Goal: Task Accomplishment & Management: Manage account settings

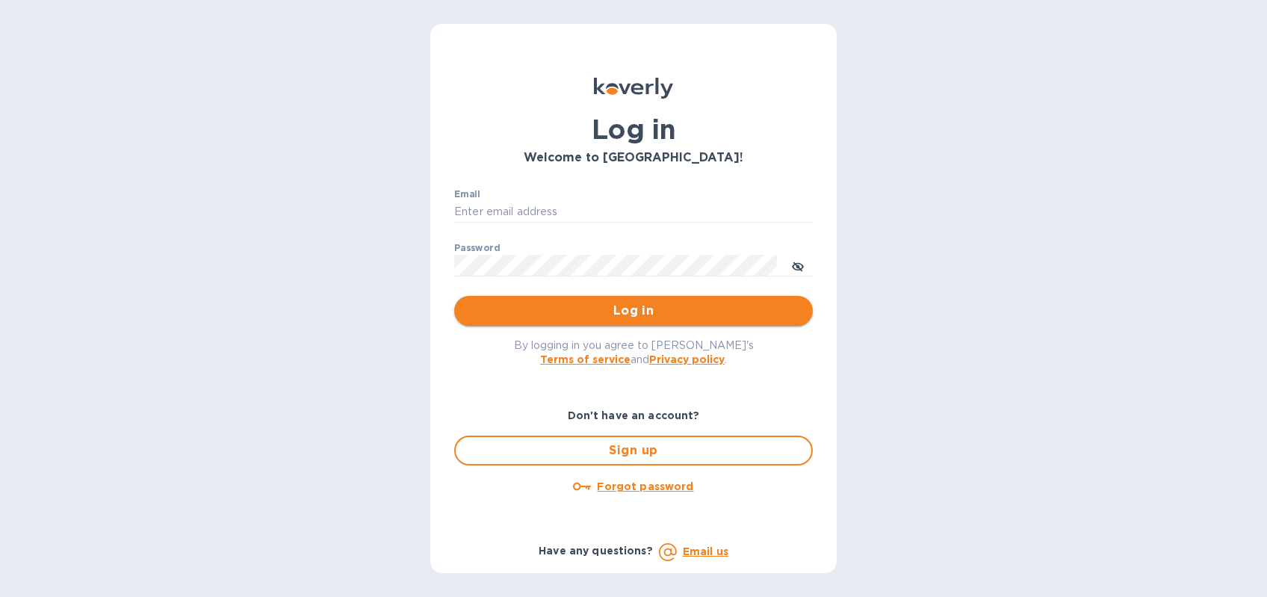
type input "[EMAIL_ADDRESS][DOMAIN_NAME]"
click at [523, 317] on span "Log in" at bounding box center [633, 311] width 335 height 18
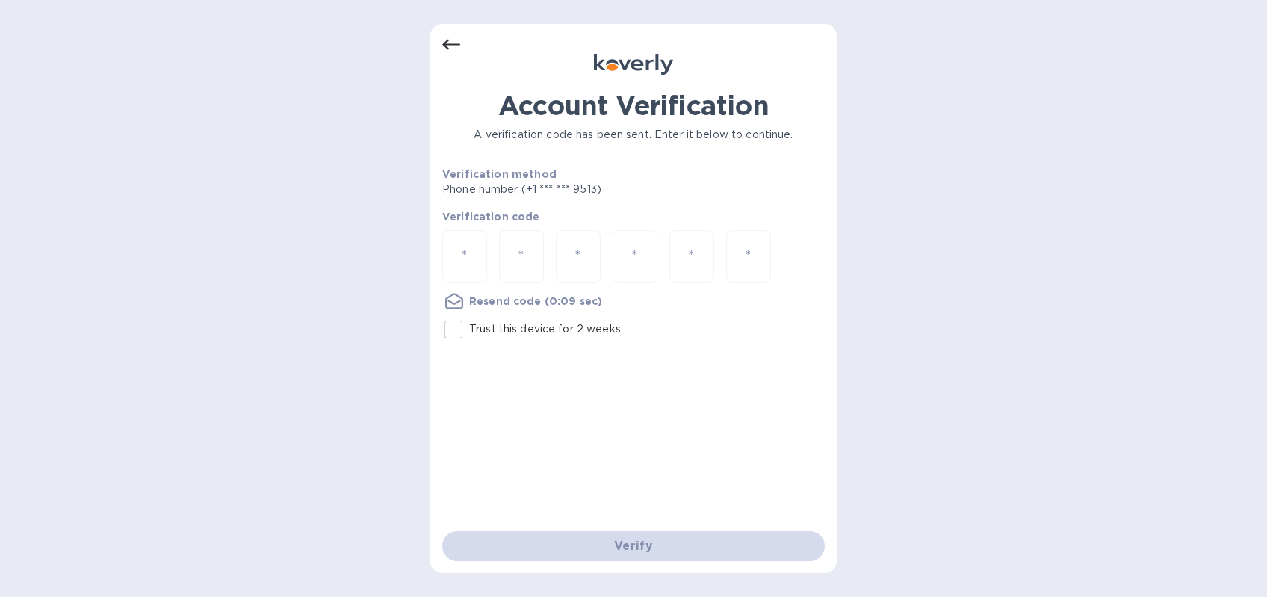
click at [470, 252] on input "number" at bounding box center [464, 257] width 19 height 28
type input "4"
type input "6"
type input "7"
type input "6"
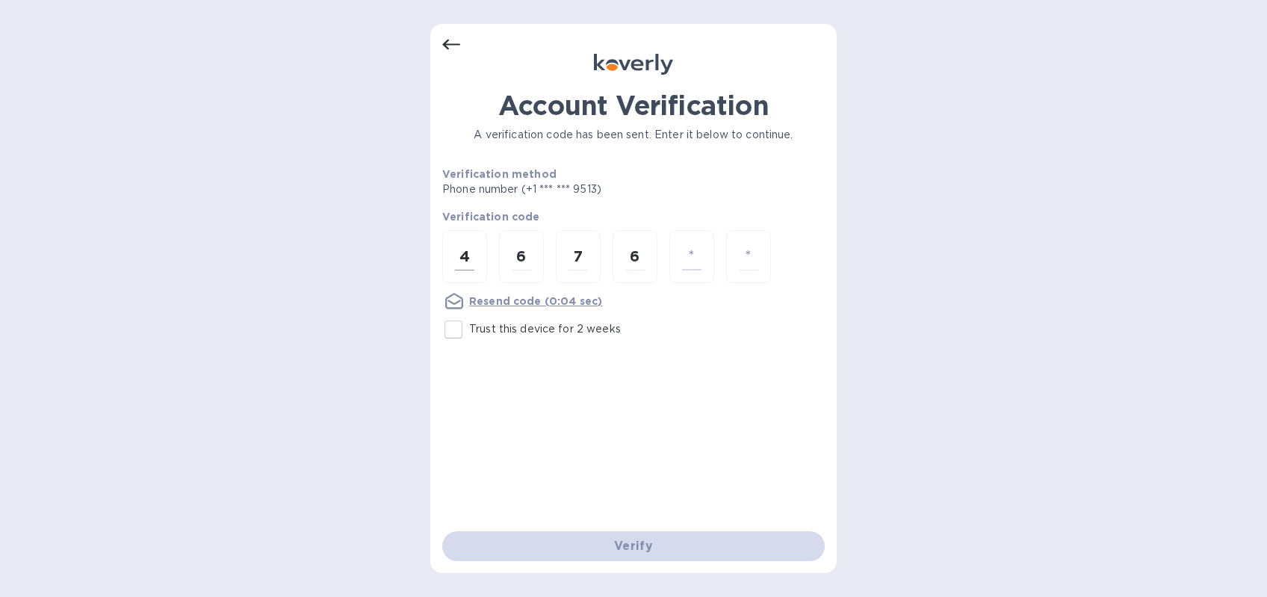
type input "7"
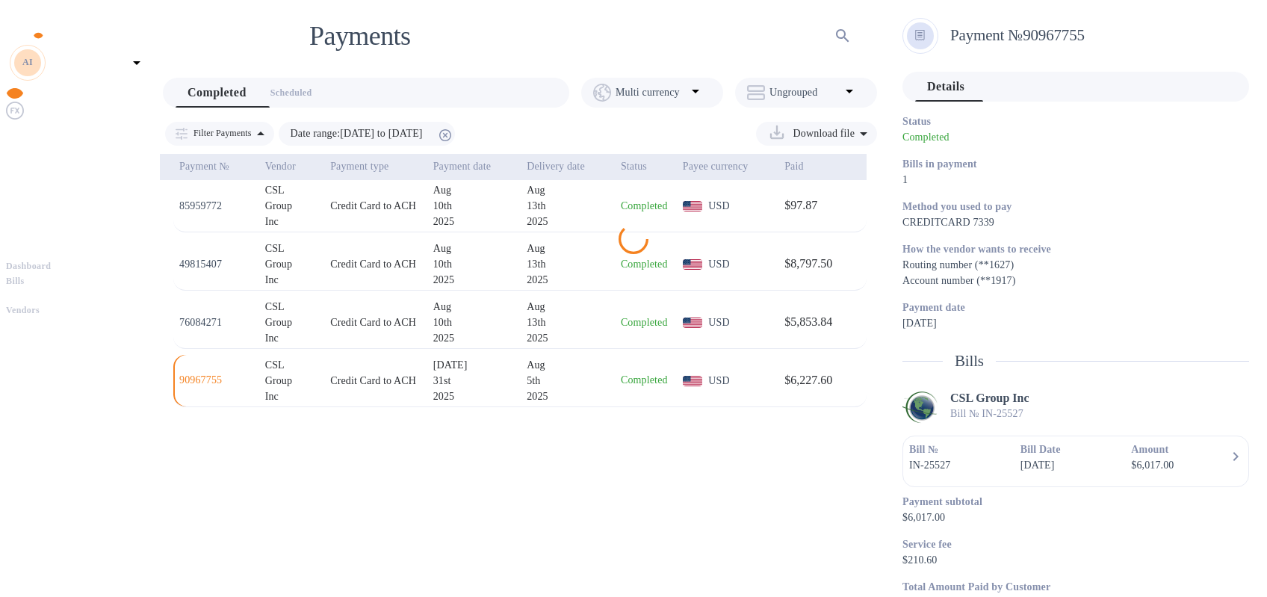
click at [25, 276] on b "Bills" at bounding box center [15, 281] width 19 height 10
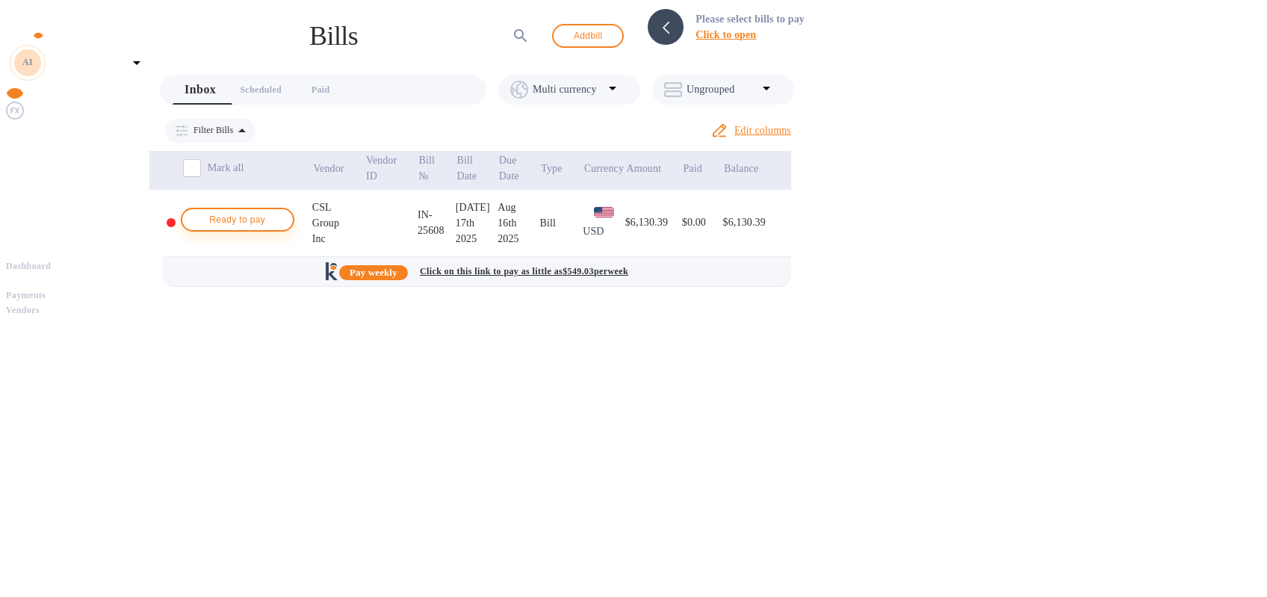
click at [237, 214] on span "Ready to pay" at bounding box center [237, 220] width 87 height 18
checkbox input "true"
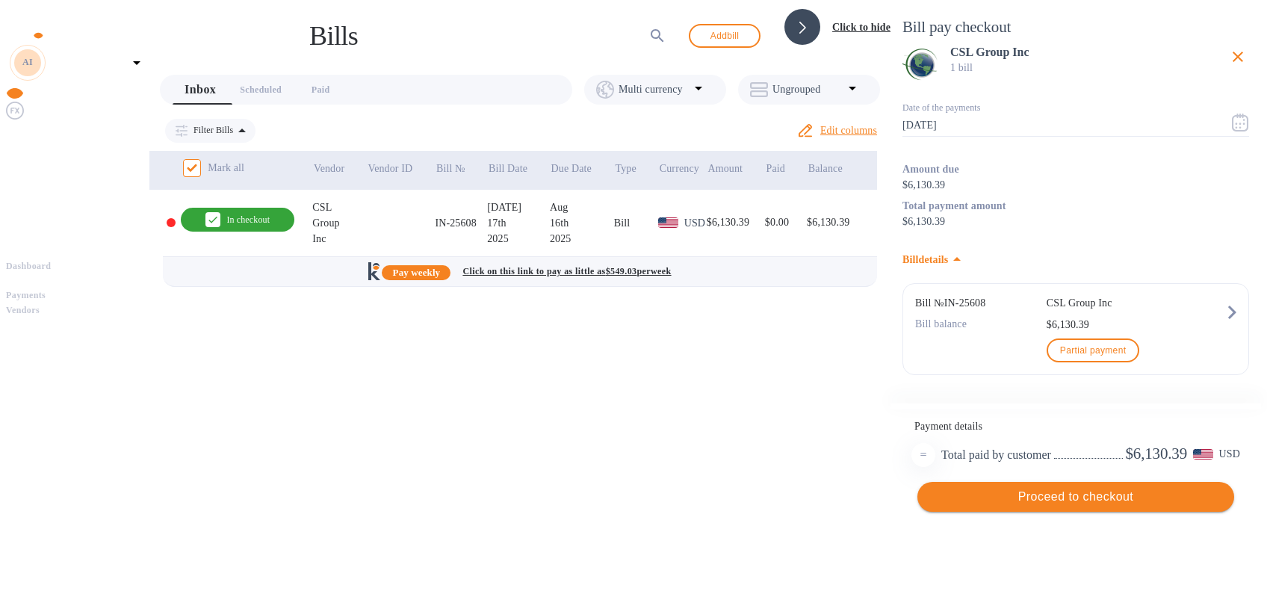
click at [1055, 506] on span "Proceed to checkout" at bounding box center [1075, 497] width 293 height 18
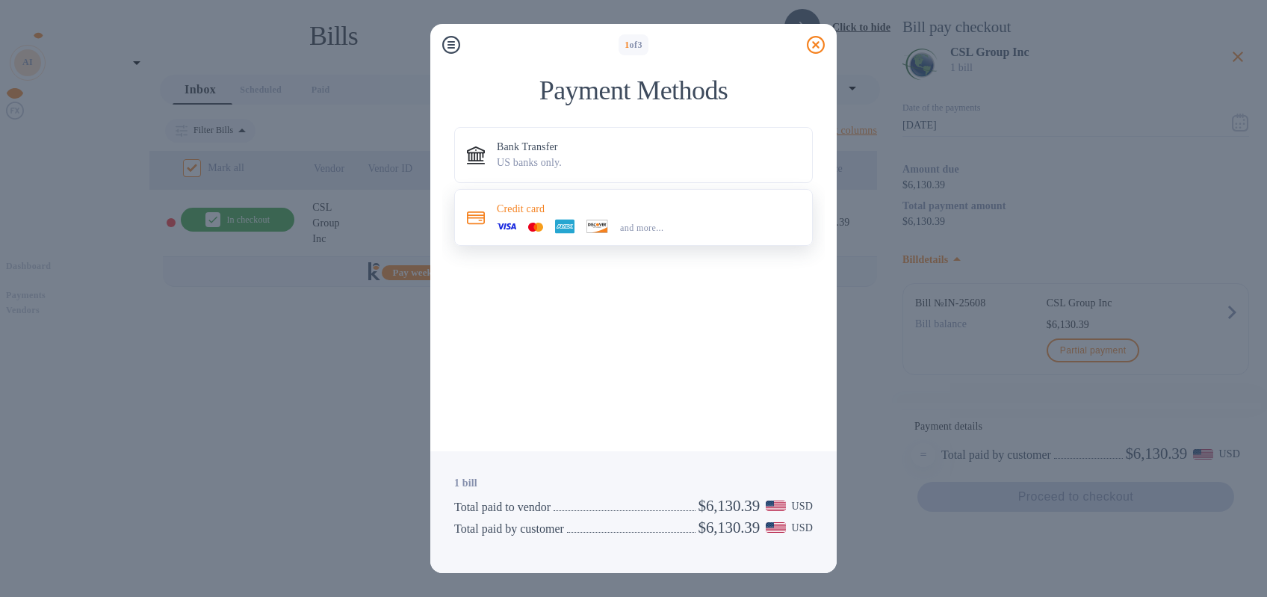
click at [647, 226] on span "and more..." at bounding box center [641, 228] width 43 height 10
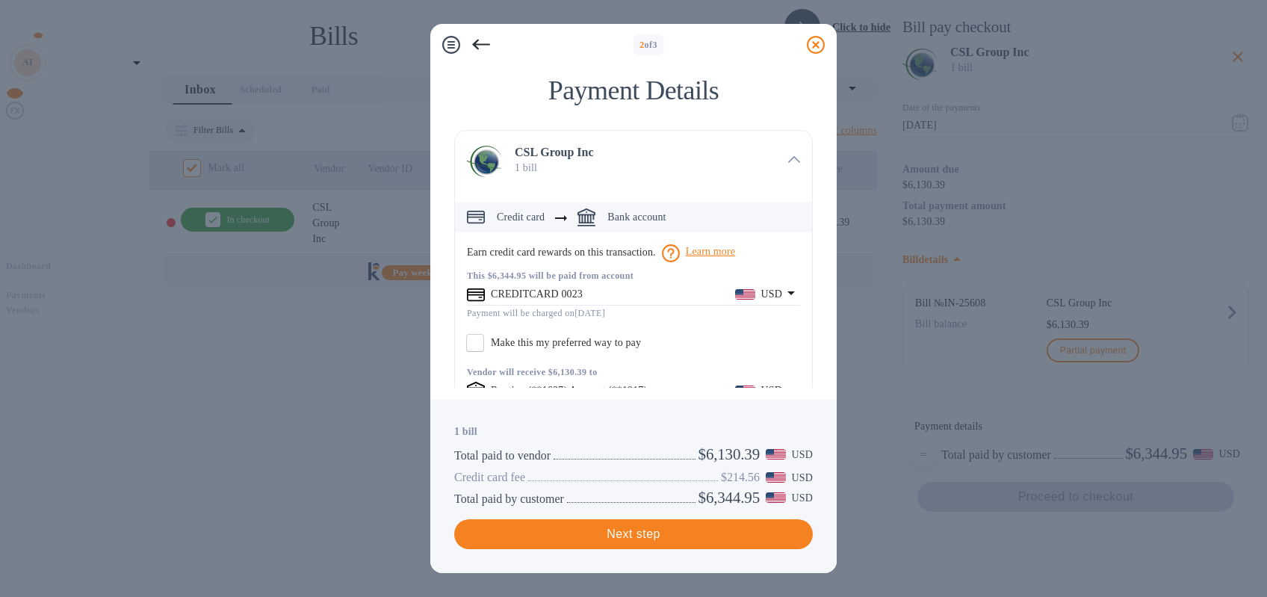
click at [787, 294] on icon "default-method" at bounding box center [790, 293] width 7 height 4
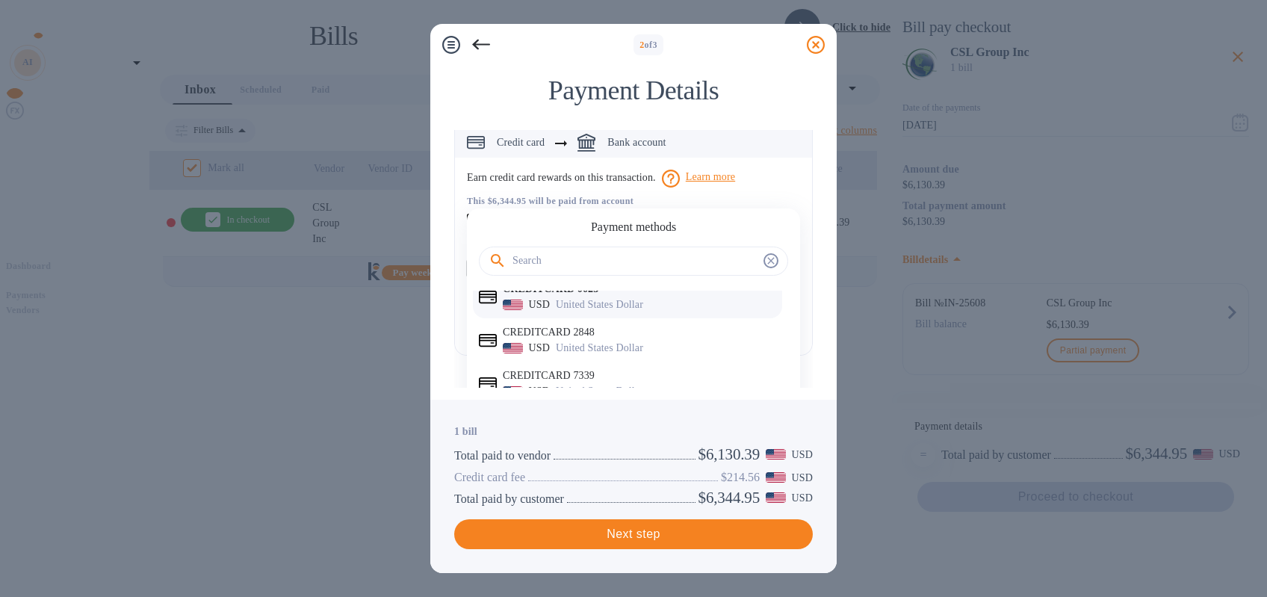
scroll to position [30, 0]
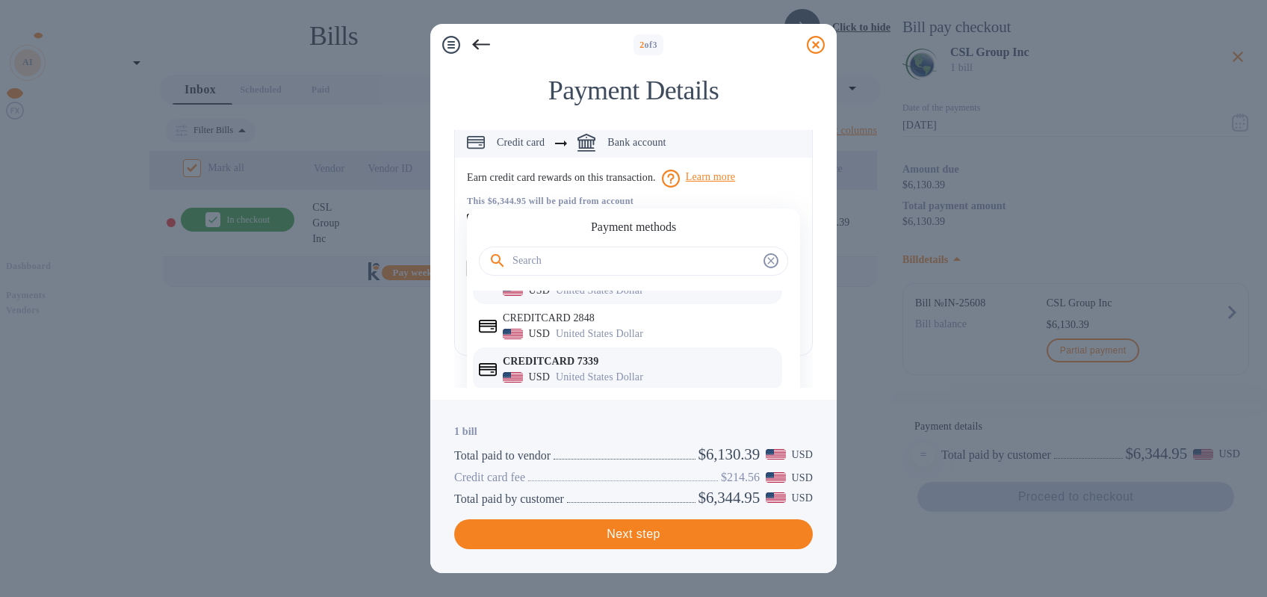
click at [645, 364] on p "CREDITCARD 7339" at bounding box center [639, 361] width 273 height 16
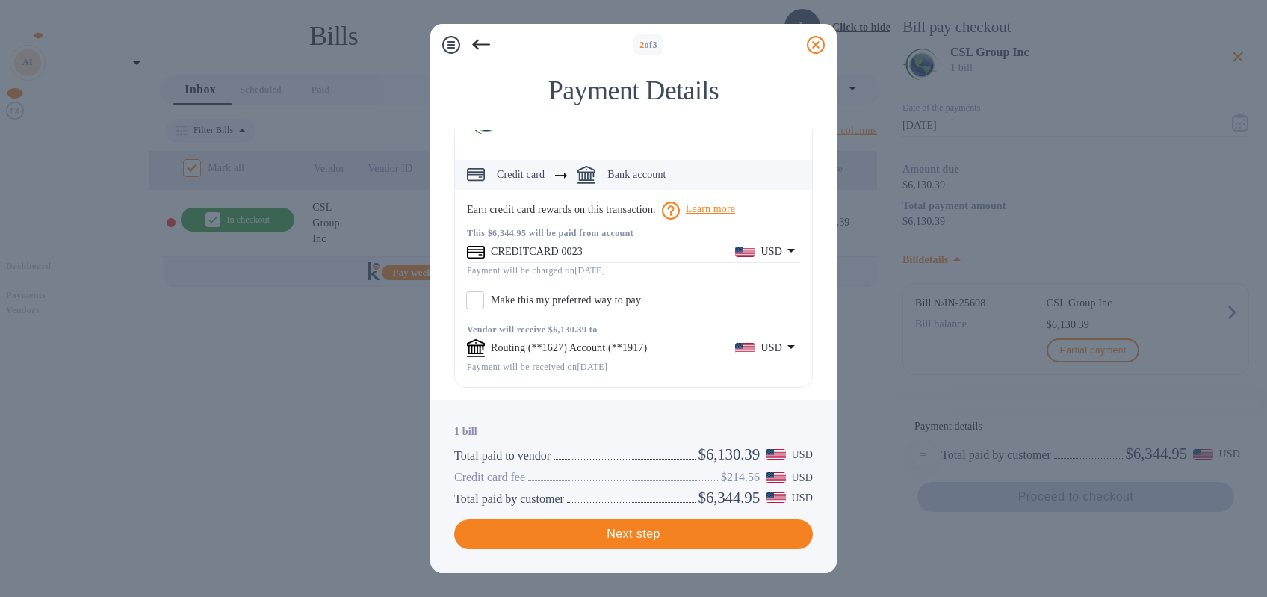
scroll to position [43, 0]
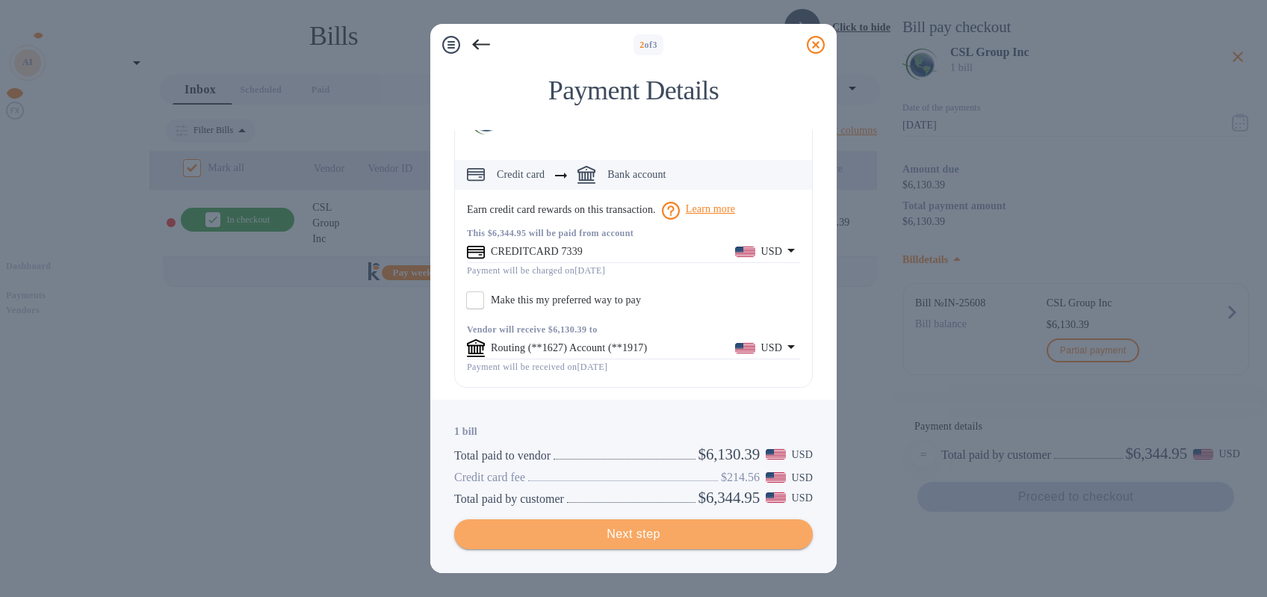
click at [630, 530] on span "Next step" at bounding box center [633, 534] width 335 height 18
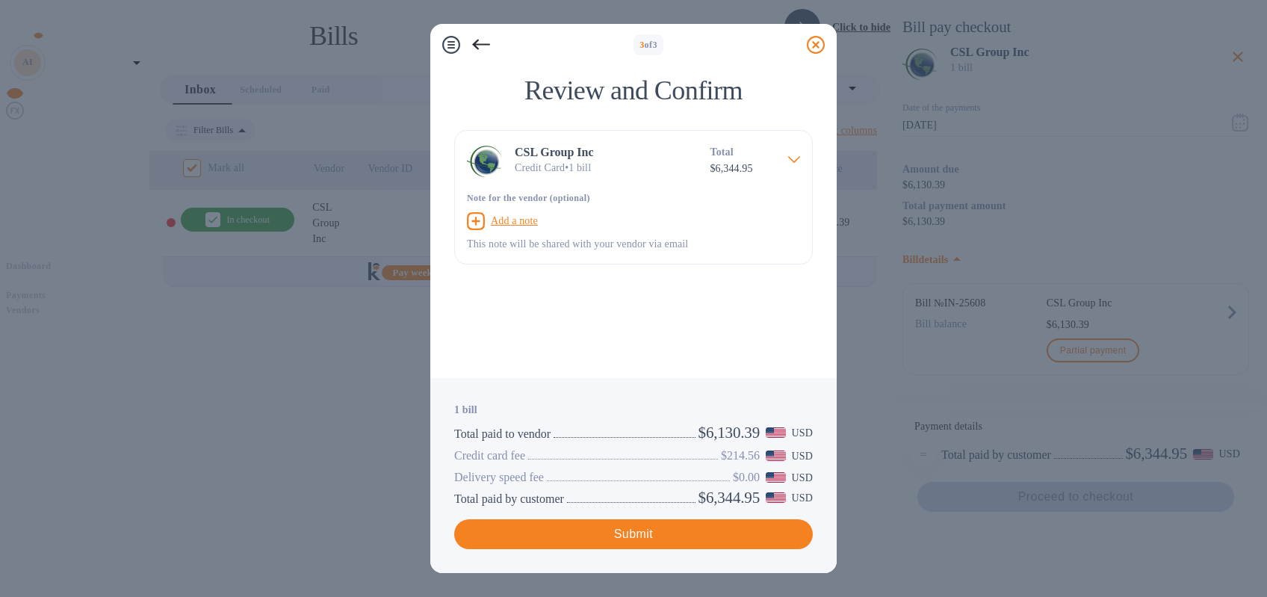
click at [798, 157] on icon at bounding box center [794, 159] width 12 height 7
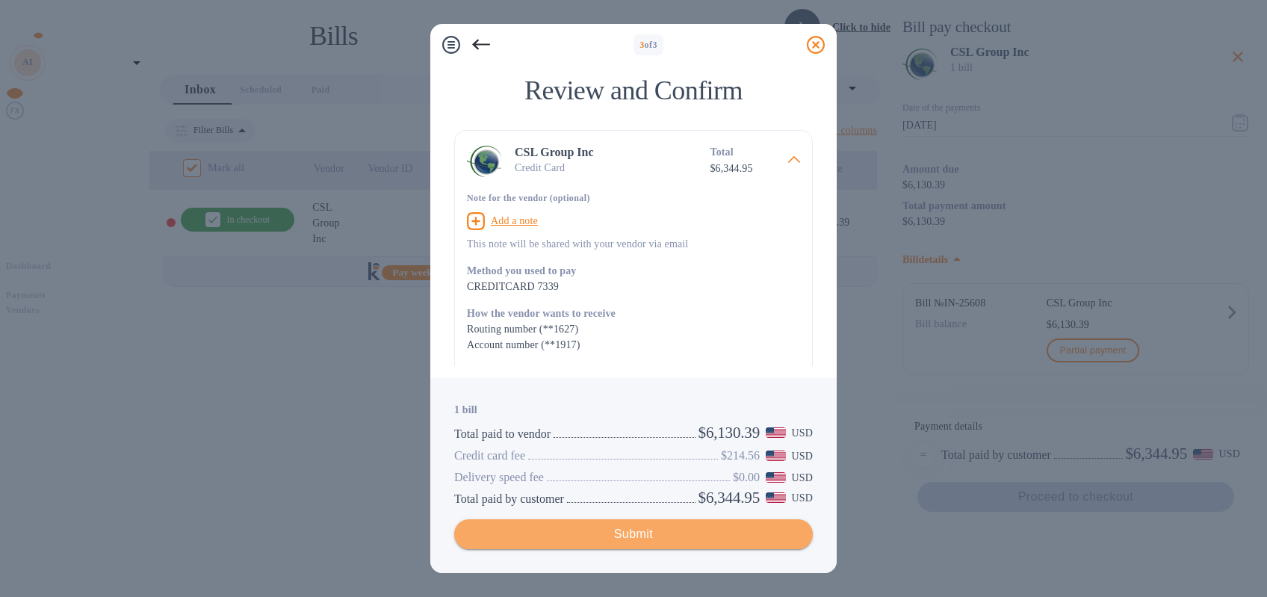
click at [636, 534] on span "Submit" at bounding box center [633, 534] width 335 height 18
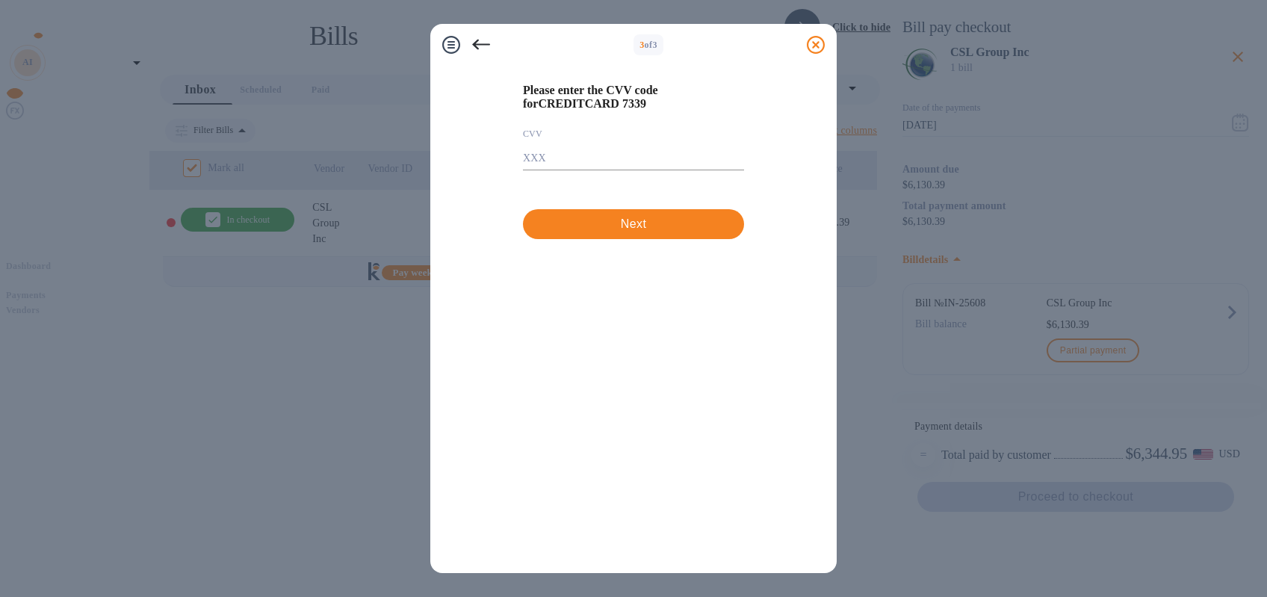
click at [545, 170] on input "text" at bounding box center [633, 159] width 221 height 22
type input "653"
click at [623, 233] on span "Next" at bounding box center [633, 224] width 197 height 18
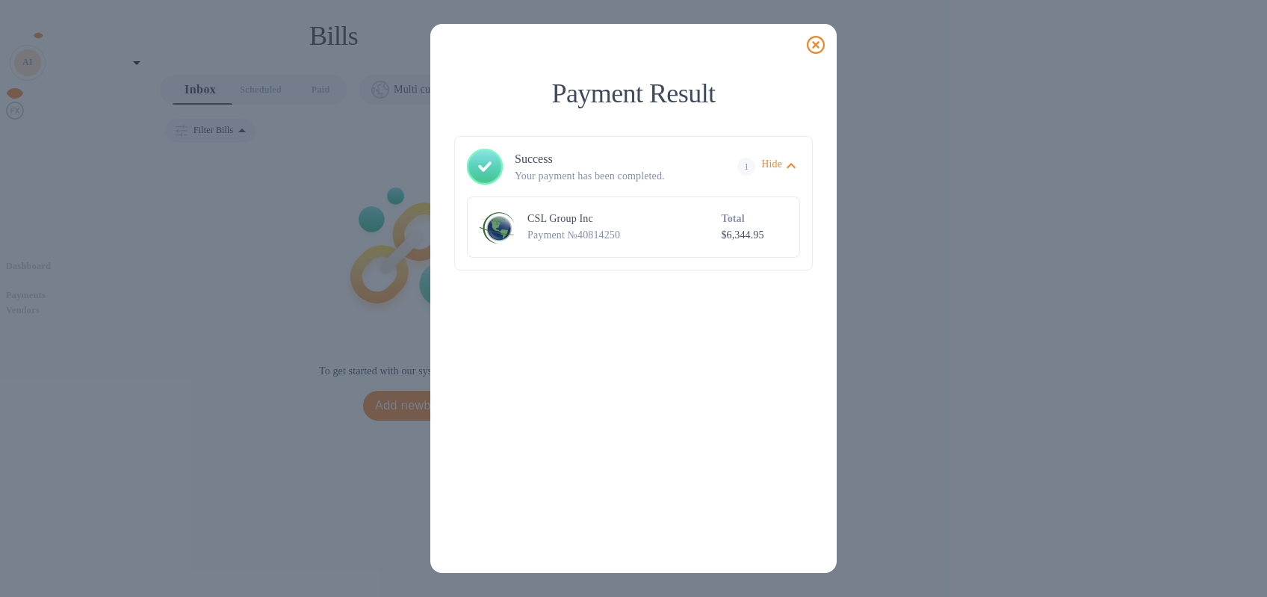
click at [815, 47] on icon at bounding box center [816, 45] width 18 height 18
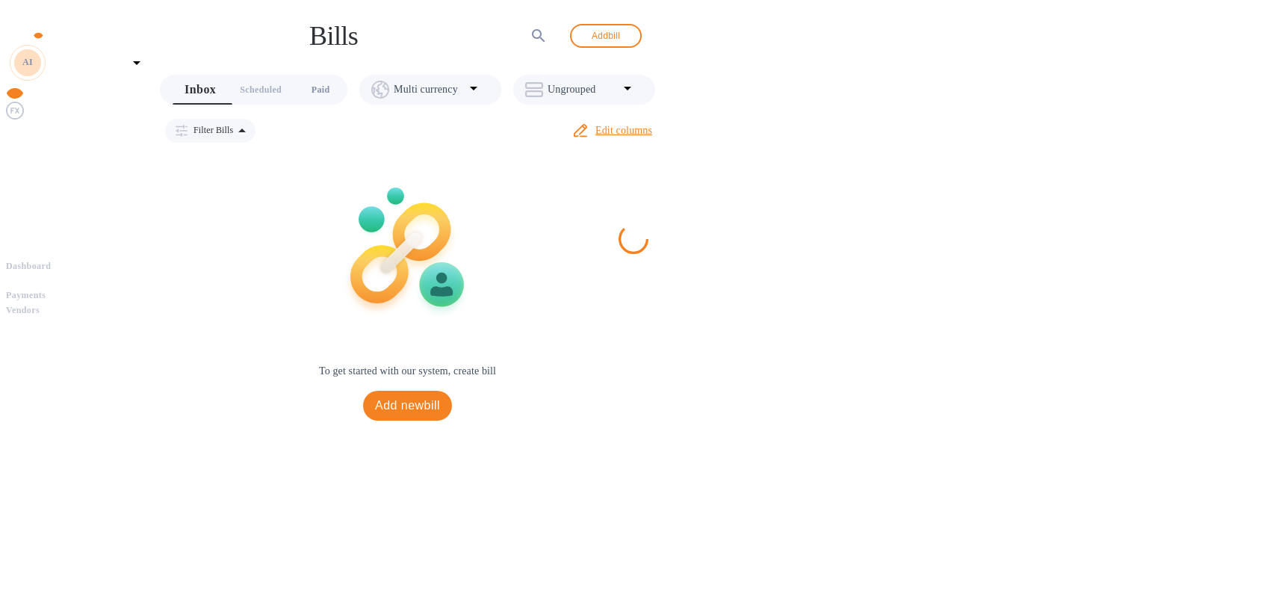
click at [329, 83] on span "Paid 0" at bounding box center [320, 90] width 19 height 16
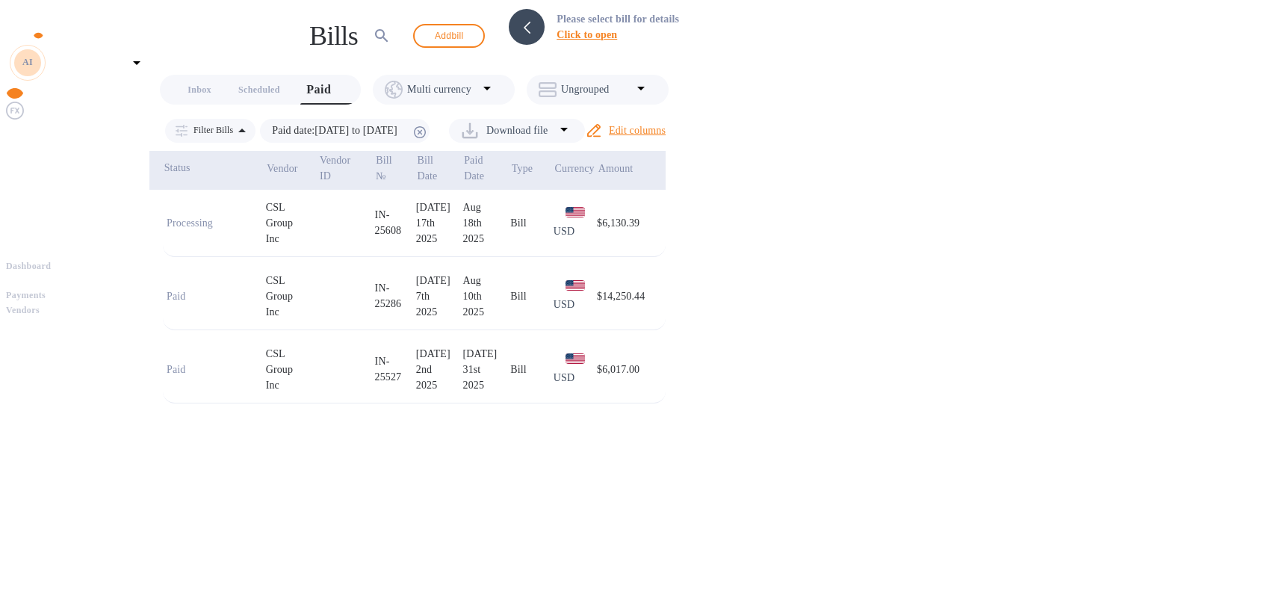
click at [319, 215] on div "Group" at bounding box center [292, 223] width 53 height 16
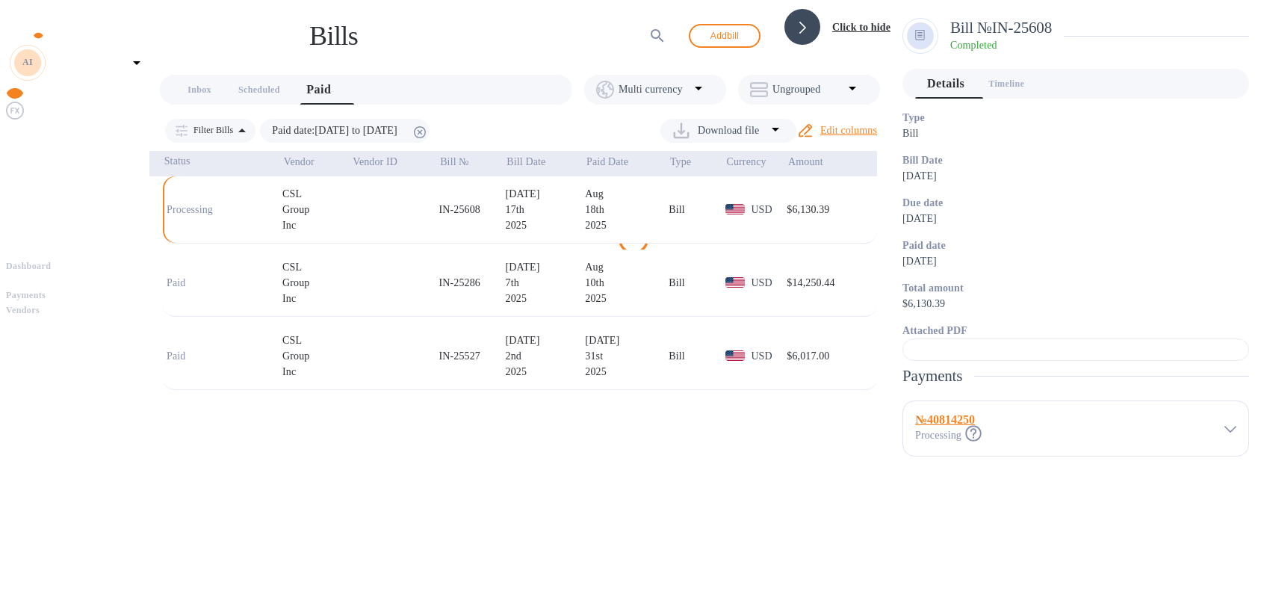
click at [797, 82] on p "Ungrouped" at bounding box center [807, 89] width 71 height 15
click at [663, 203] on div at bounding box center [633, 298] width 1267 height 597
click at [942, 426] on b "№ 40814250" at bounding box center [945, 419] width 60 height 13
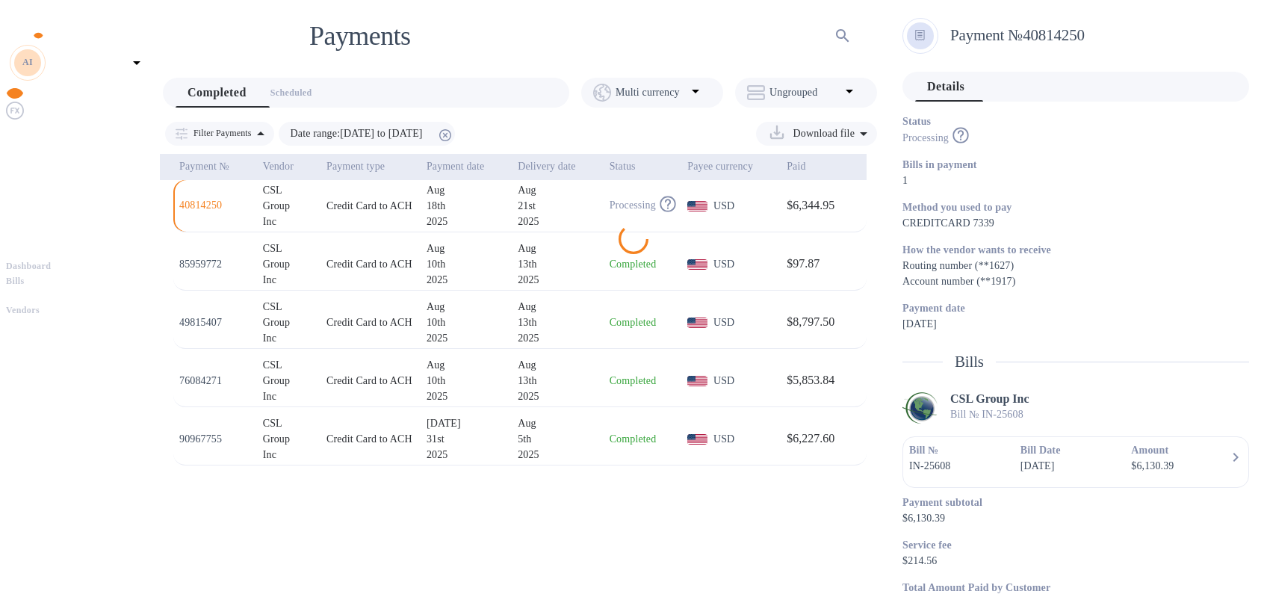
click at [992, 32] on h2 "Payment № 40814250" at bounding box center [1093, 35] width 287 height 19
click at [931, 28] on div at bounding box center [920, 35] width 27 height 27
click at [967, 28] on h2 "Payment № 40814250" at bounding box center [1093, 35] width 287 height 19
click at [1031, 27] on h2 "Payment № 40814250" at bounding box center [1093, 35] width 287 height 19
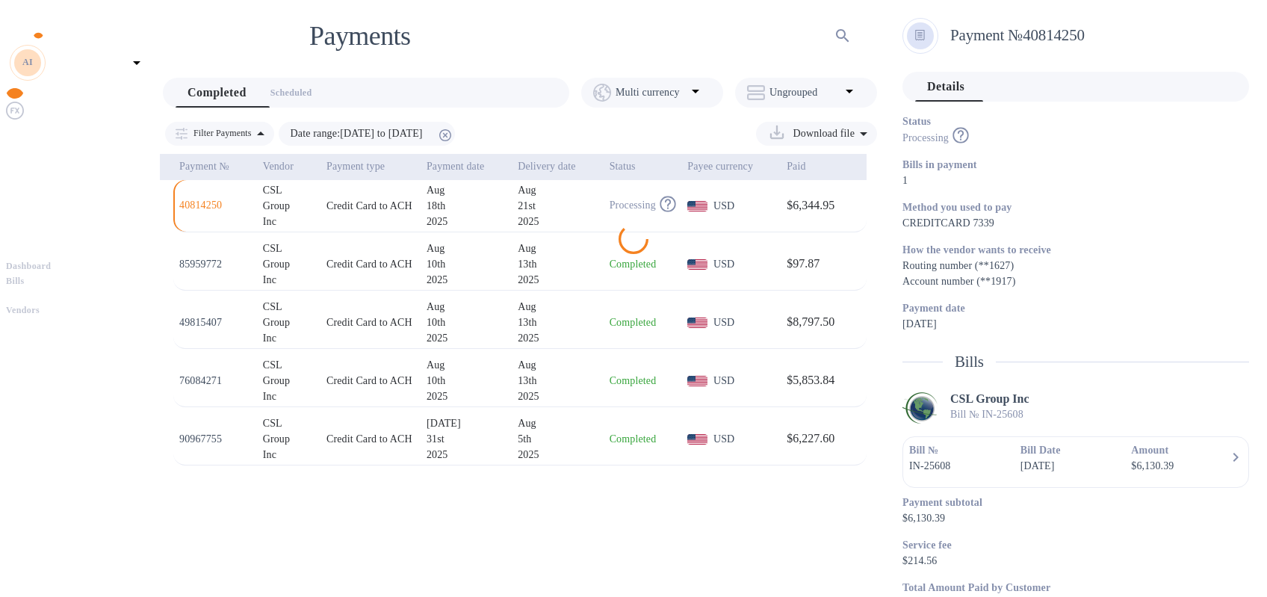
click at [1031, 27] on h2 "Payment № 40814250" at bounding box center [1093, 35] width 287 height 19
click at [466, 210] on div "18th" at bounding box center [465, 206] width 79 height 16
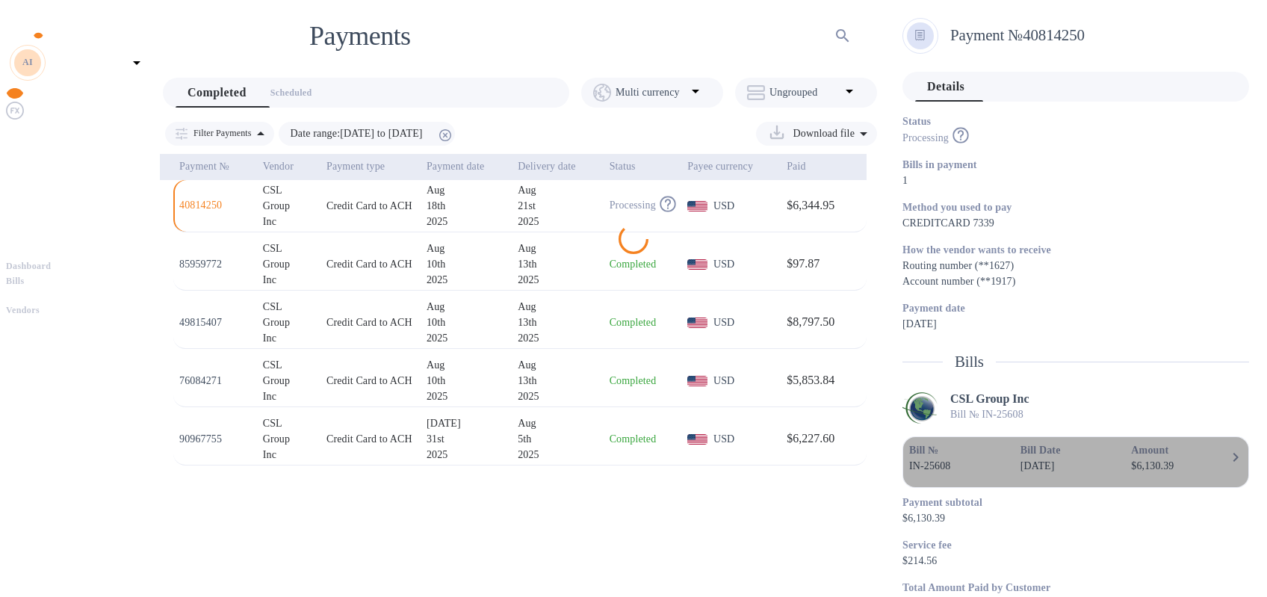
click at [1092, 446] on p "Bill Date" at bounding box center [1069, 450] width 99 height 15
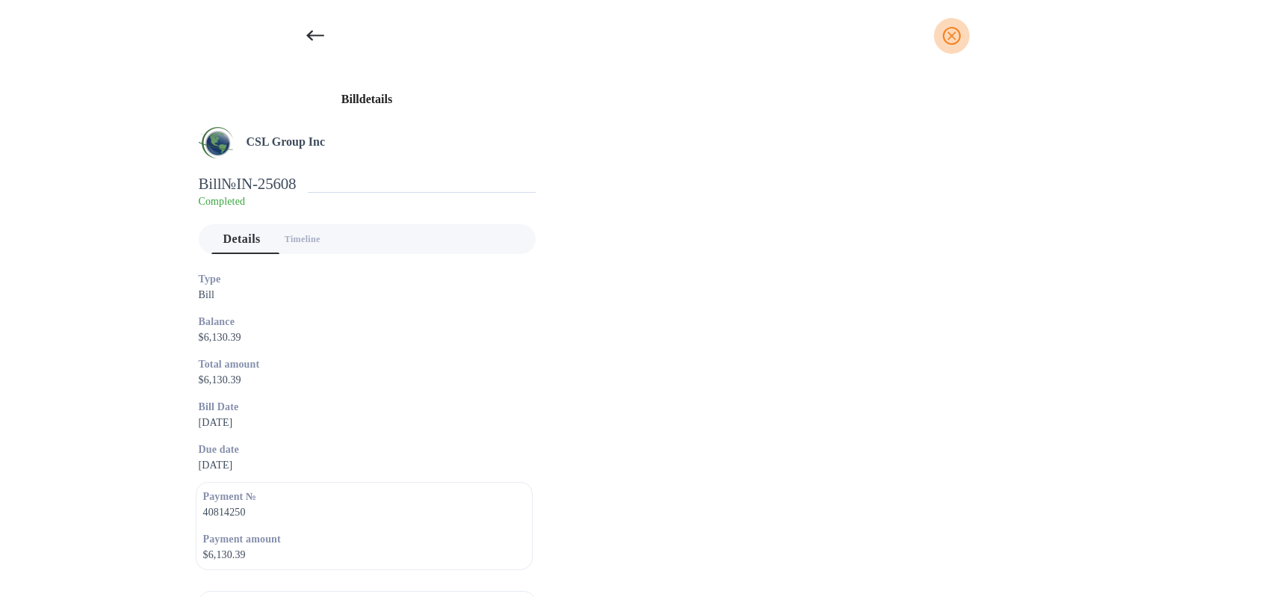
click at [954, 36] on icon "close" at bounding box center [951, 35] width 15 height 15
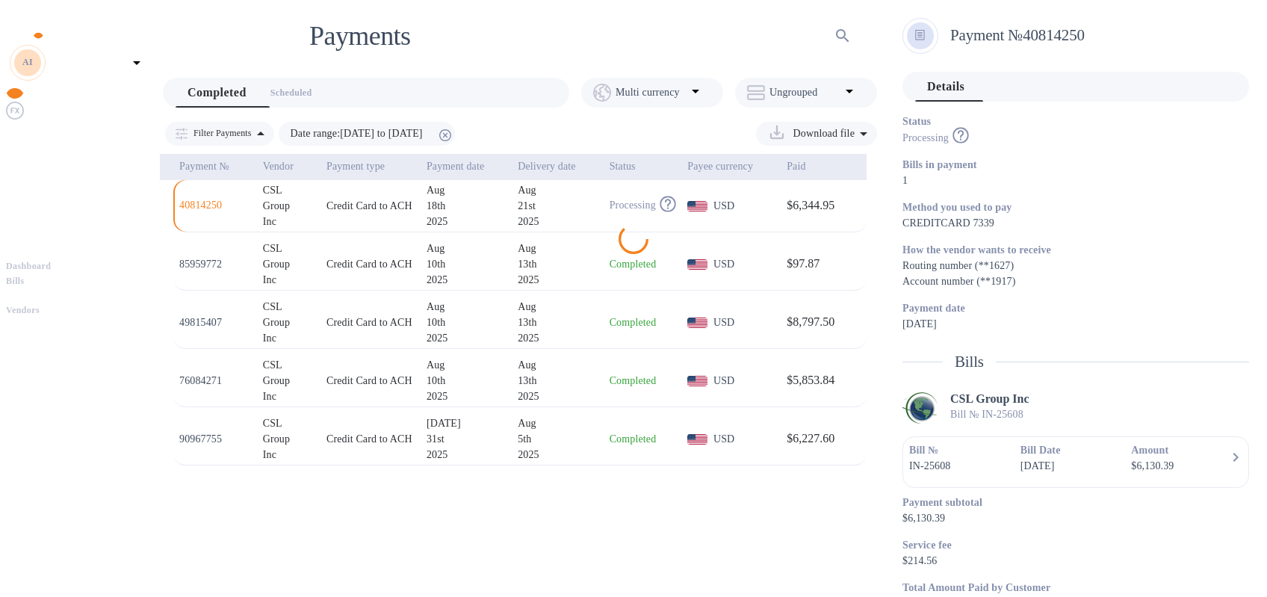
click at [51, 259] on span "Dashboard" at bounding box center [28, 266] width 45 height 15
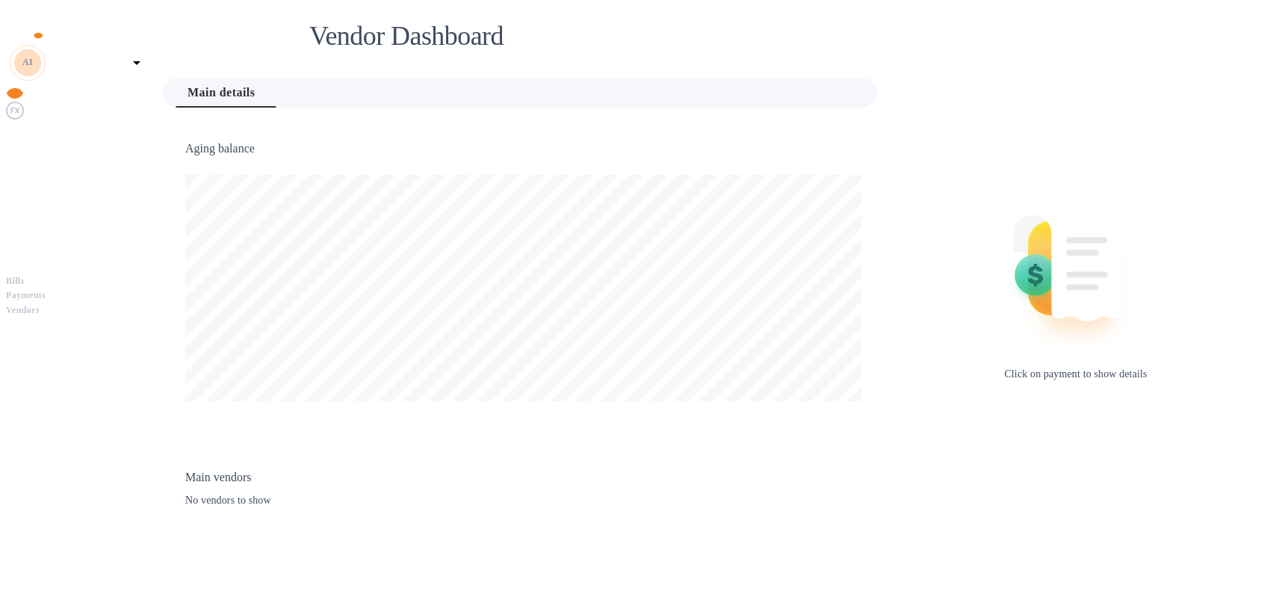
scroll to position [323, 721]
click at [81, 274] on span "Bills" at bounding box center [77, 281] width 143 height 15
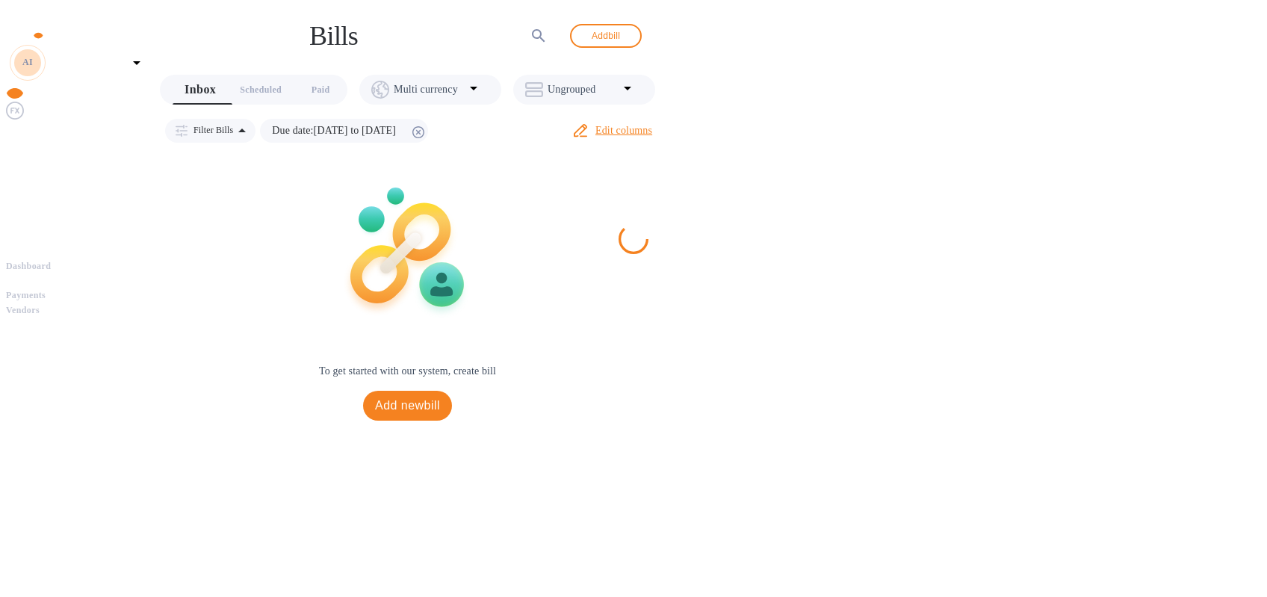
click at [46, 288] on span "Payments" at bounding box center [26, 295] width 40 height 15
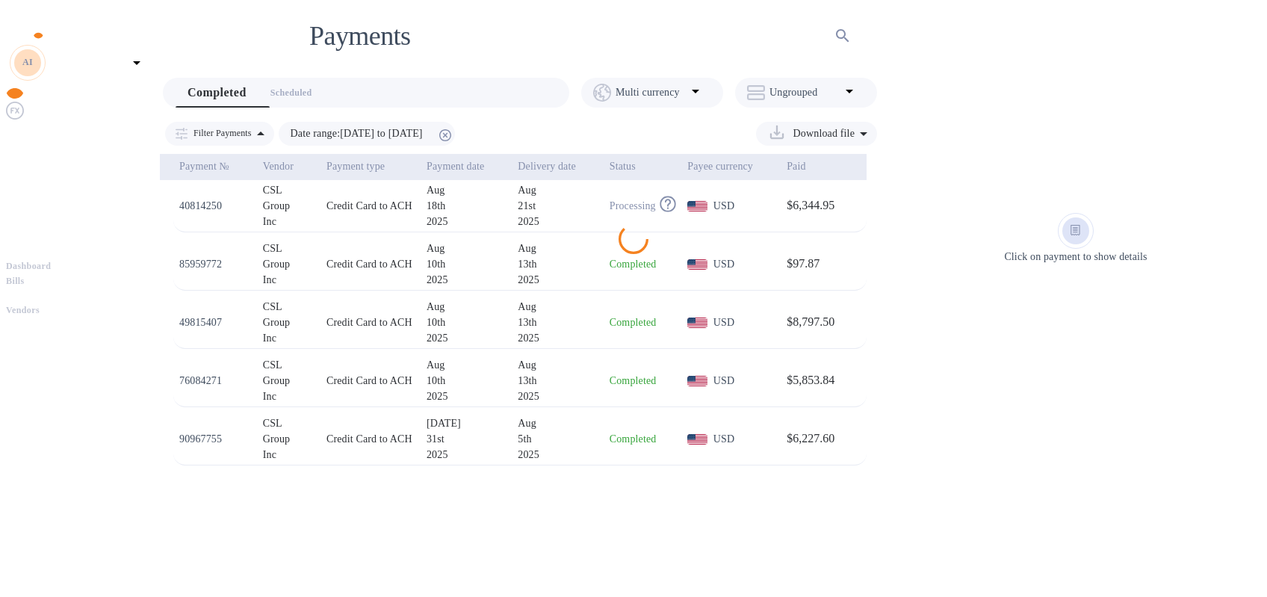
click at [17, 99] on img at bounding box center [15, 90] width 18 height 18
